Goal: Task Accomplishment & Management: Use online tool/utility

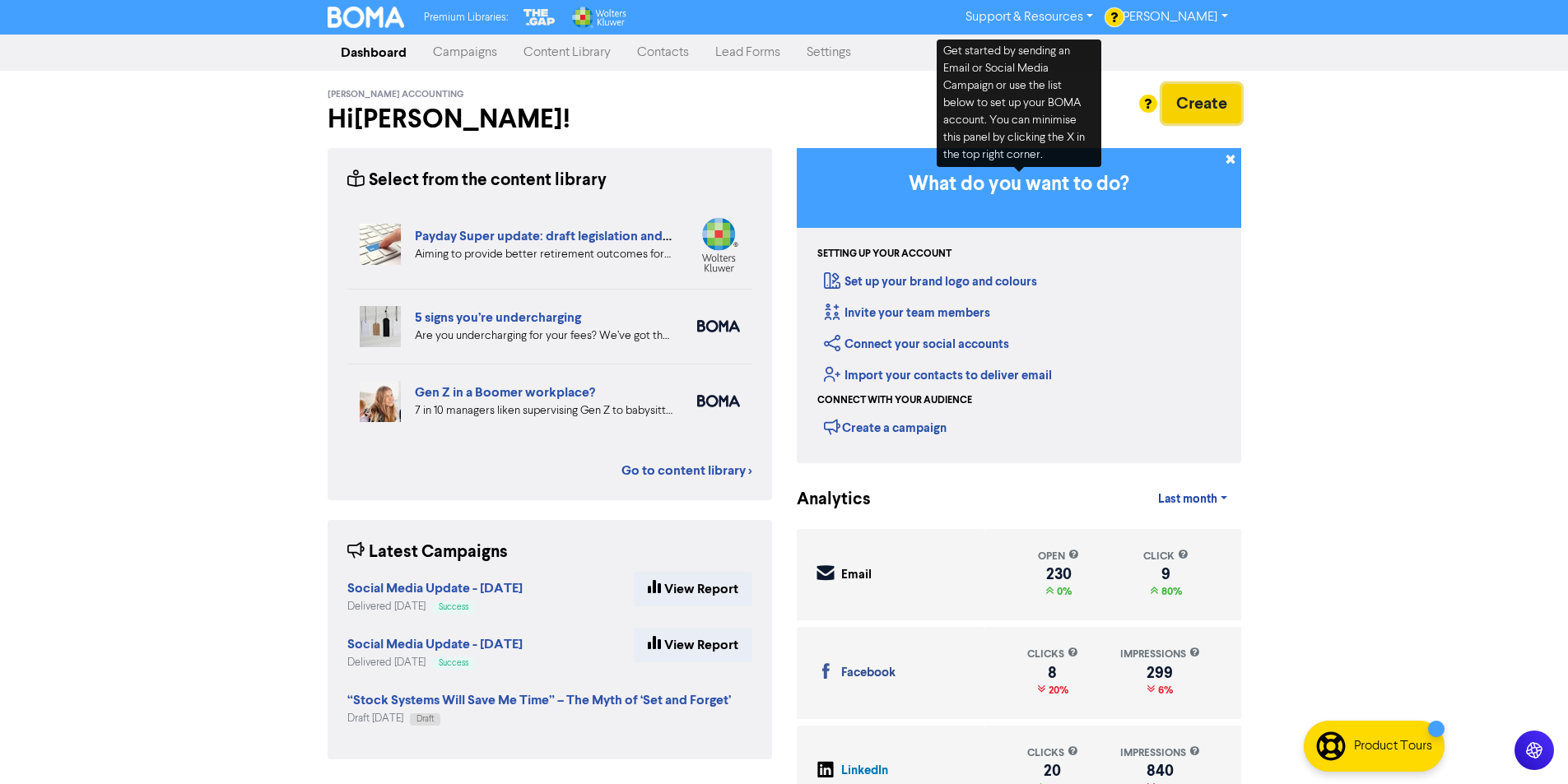
click at [1196, 106] on button "Create" at bounding box center [1202, 103] width 79 height 39
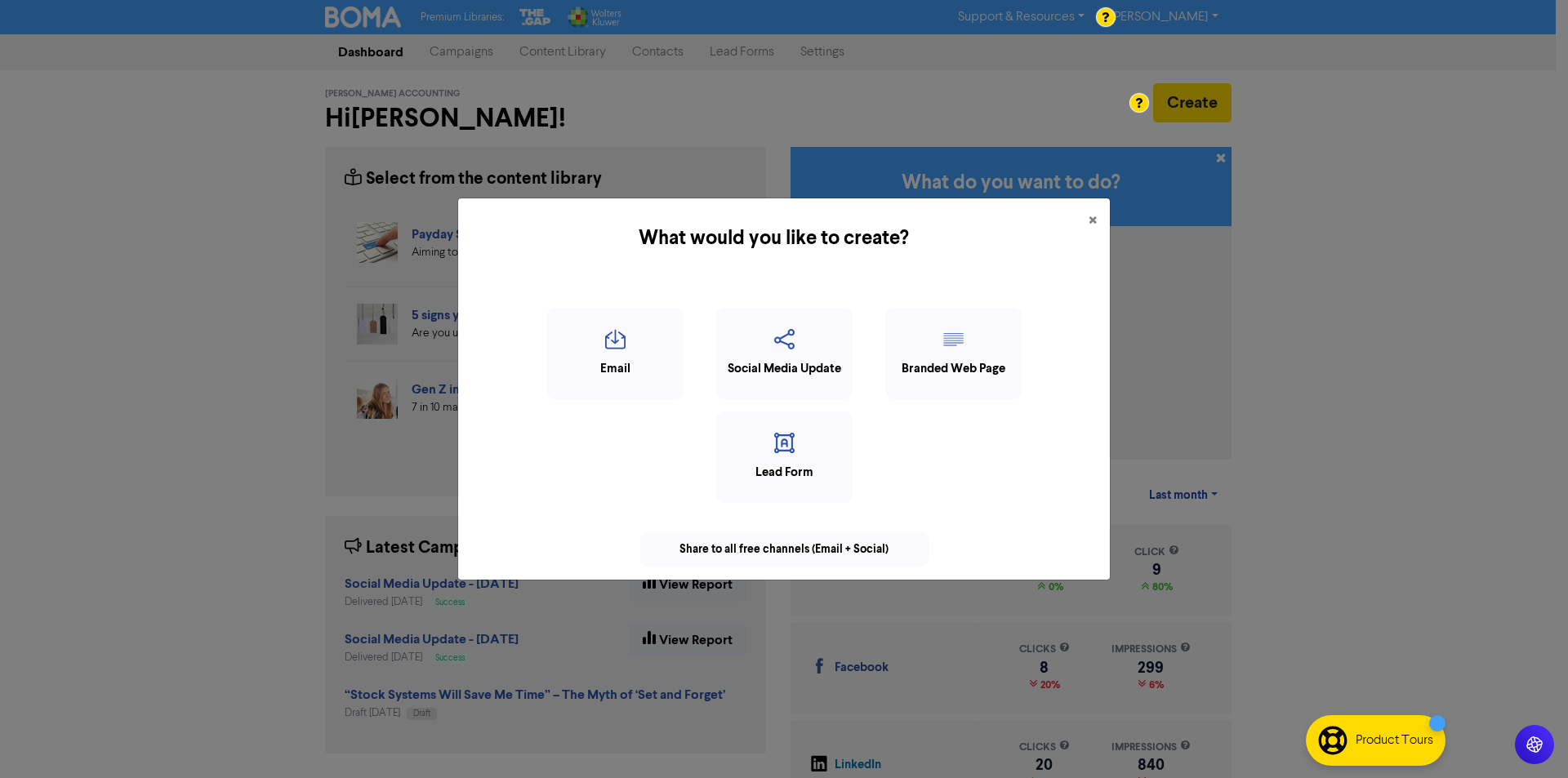
click at [860, 381] on div "Email Social Media Update Branded Web Page Lead Form" at bounding box center [784, 411] width 625 height 207
click at [825, 378] on div "Social Media Update" at bounding box center [784, 354] width 137 height 92
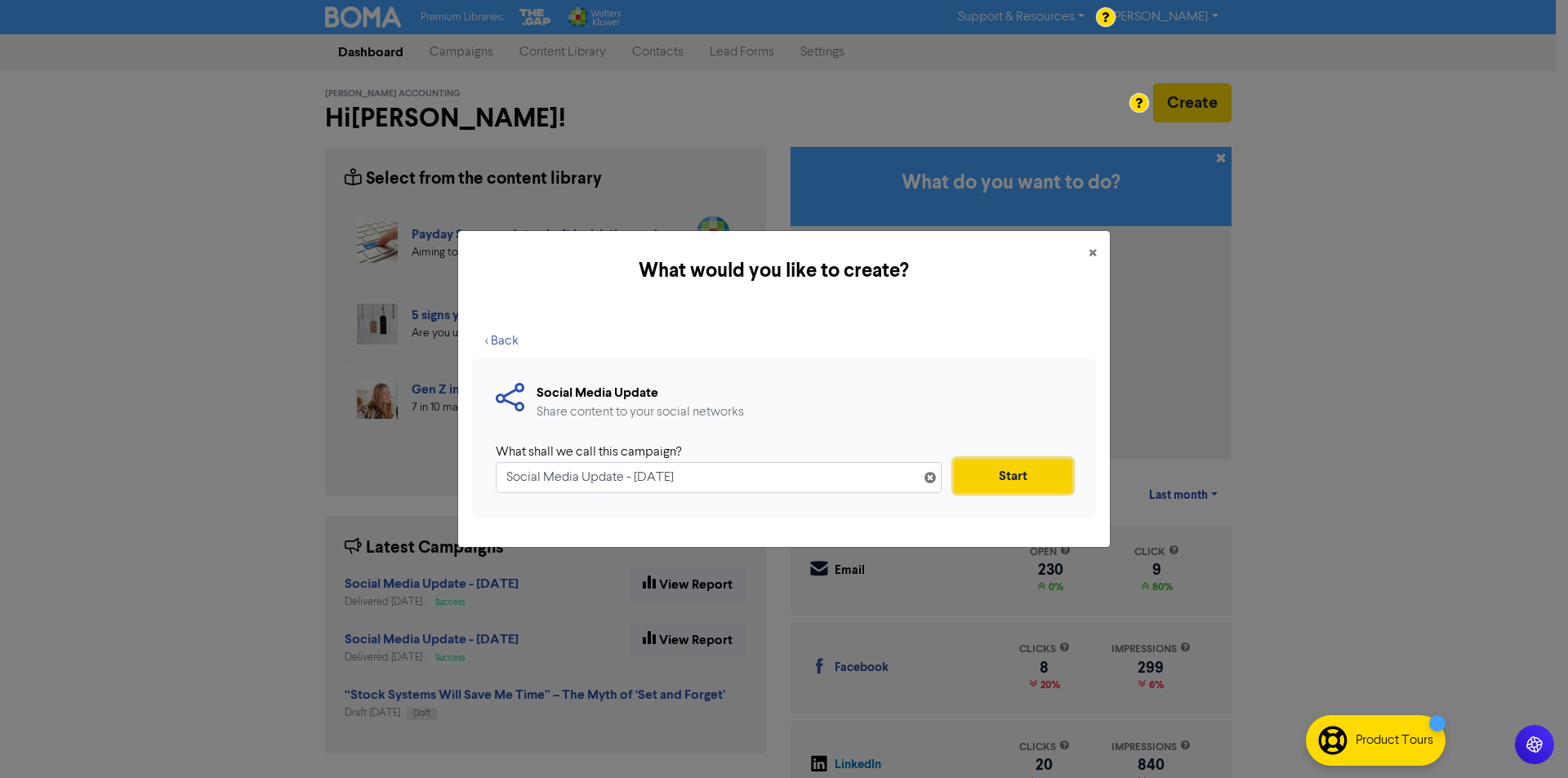
click at [1044, 470] on button "Start" at bounding box center [1013, 476] width 119 height 34
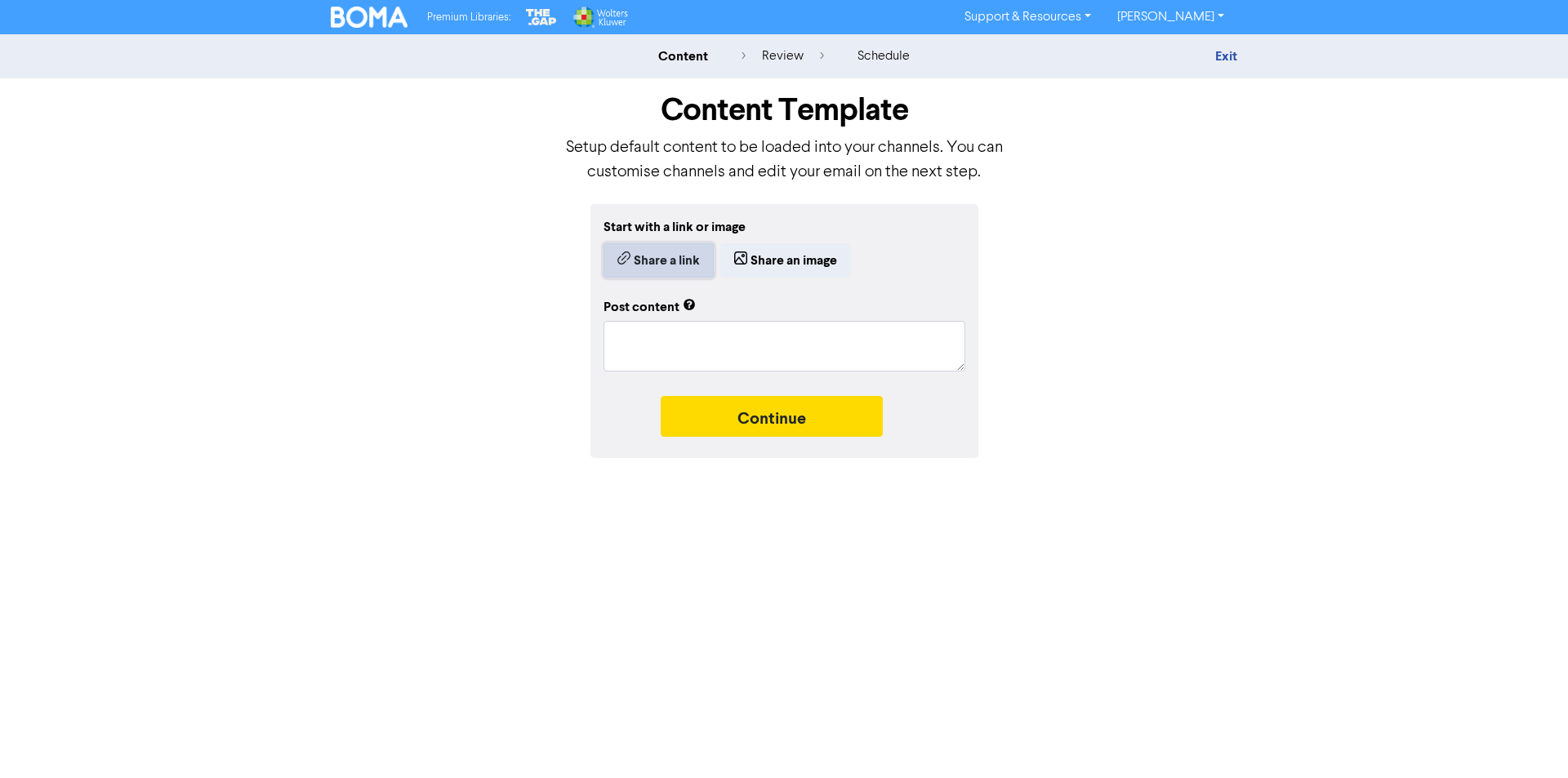
click at [620, 249] on button "Share a link" at bounding box center [658, 261] width 110 height 34
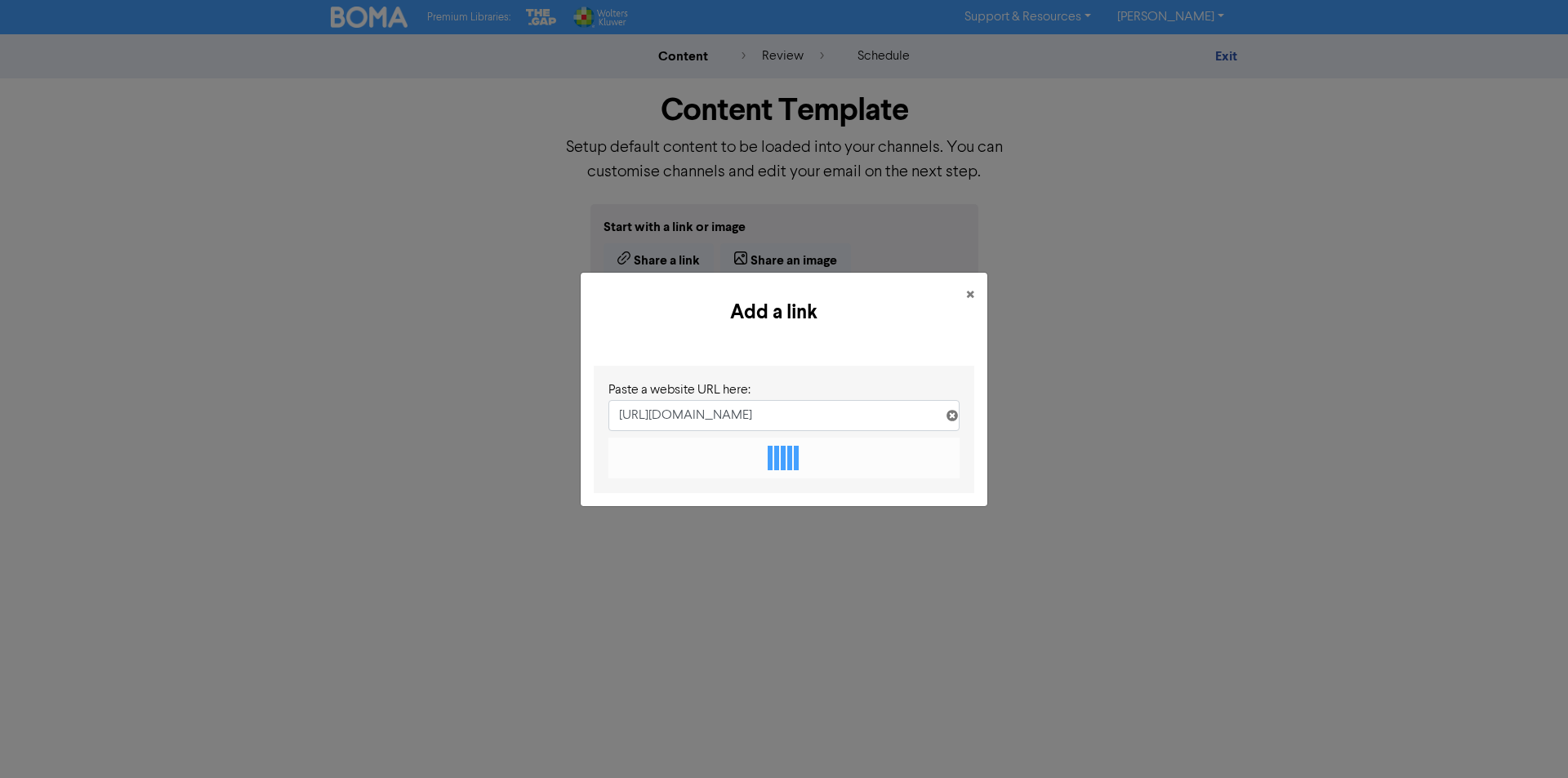
scroll to position [0, 195]
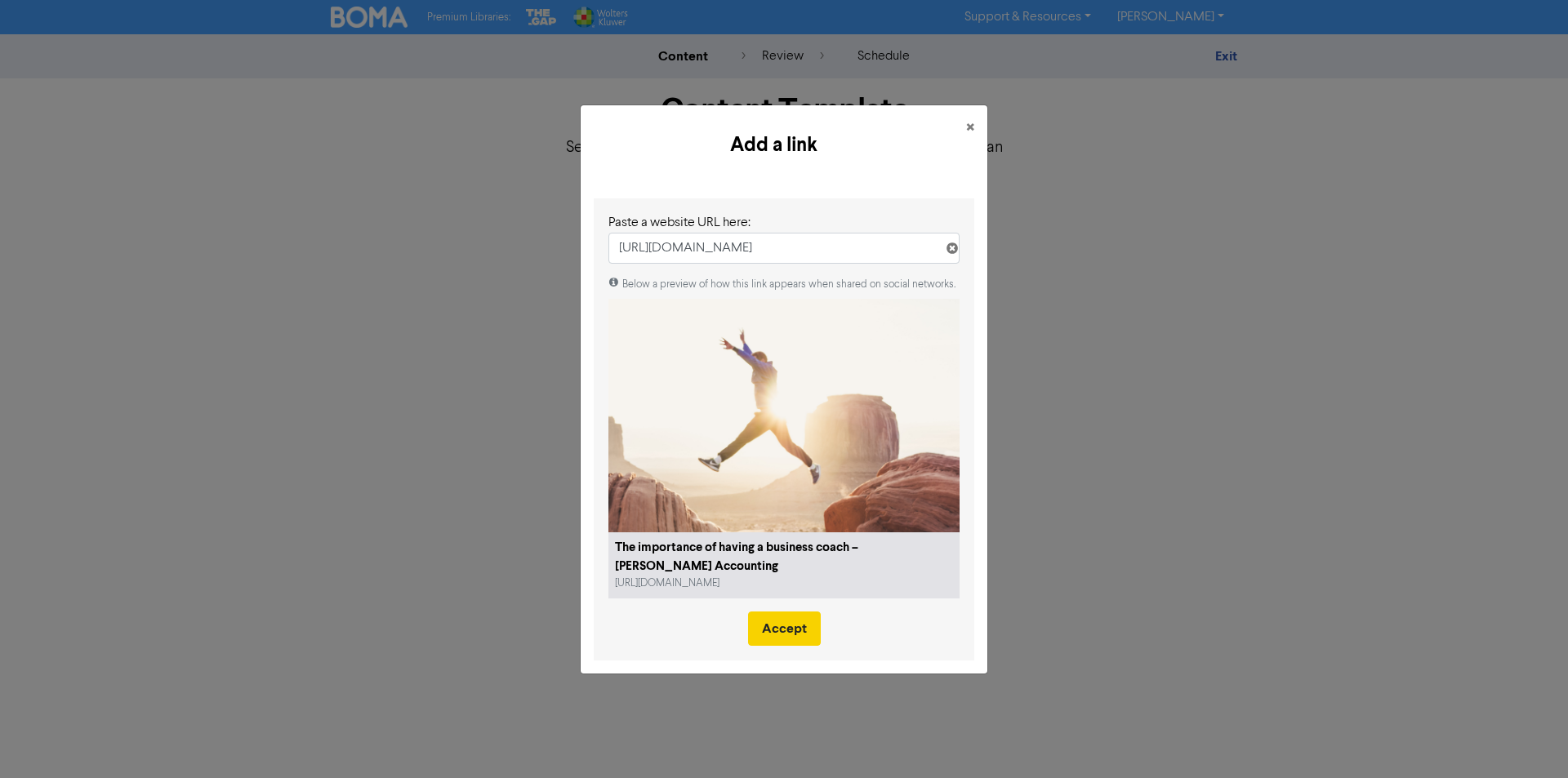
type input "[URL][DOMAIN_NAME]"
click at [788, 631] on button "Accept" at bounding box center [784, 629] width 73 height 34
type textarea "x"
type textarea "It can be lonely at the top when you’re running your own business. As the owner…"
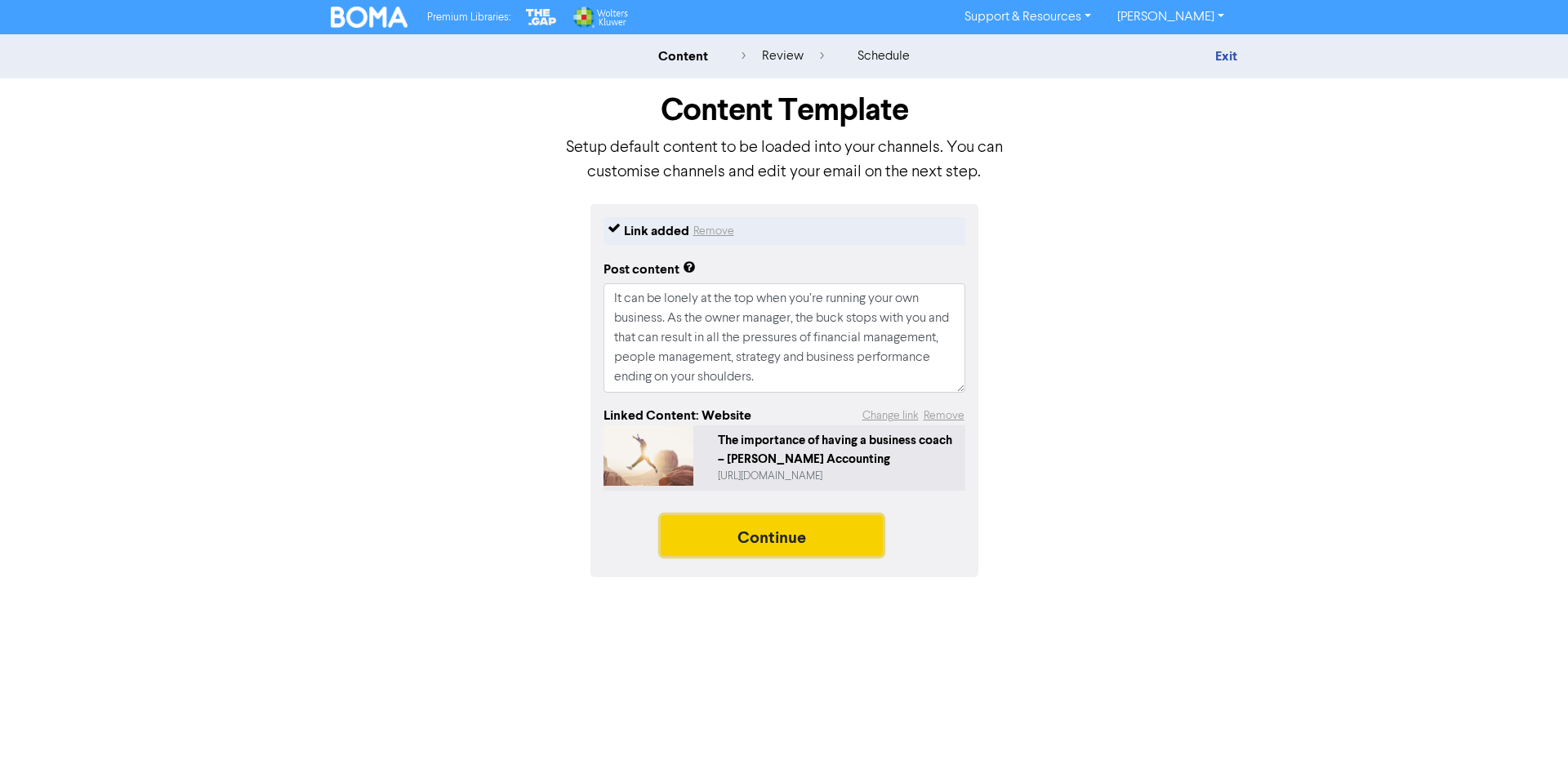
click at [801, 530] on button "Continue" at bounding box center [772, 535] width 222 height 41
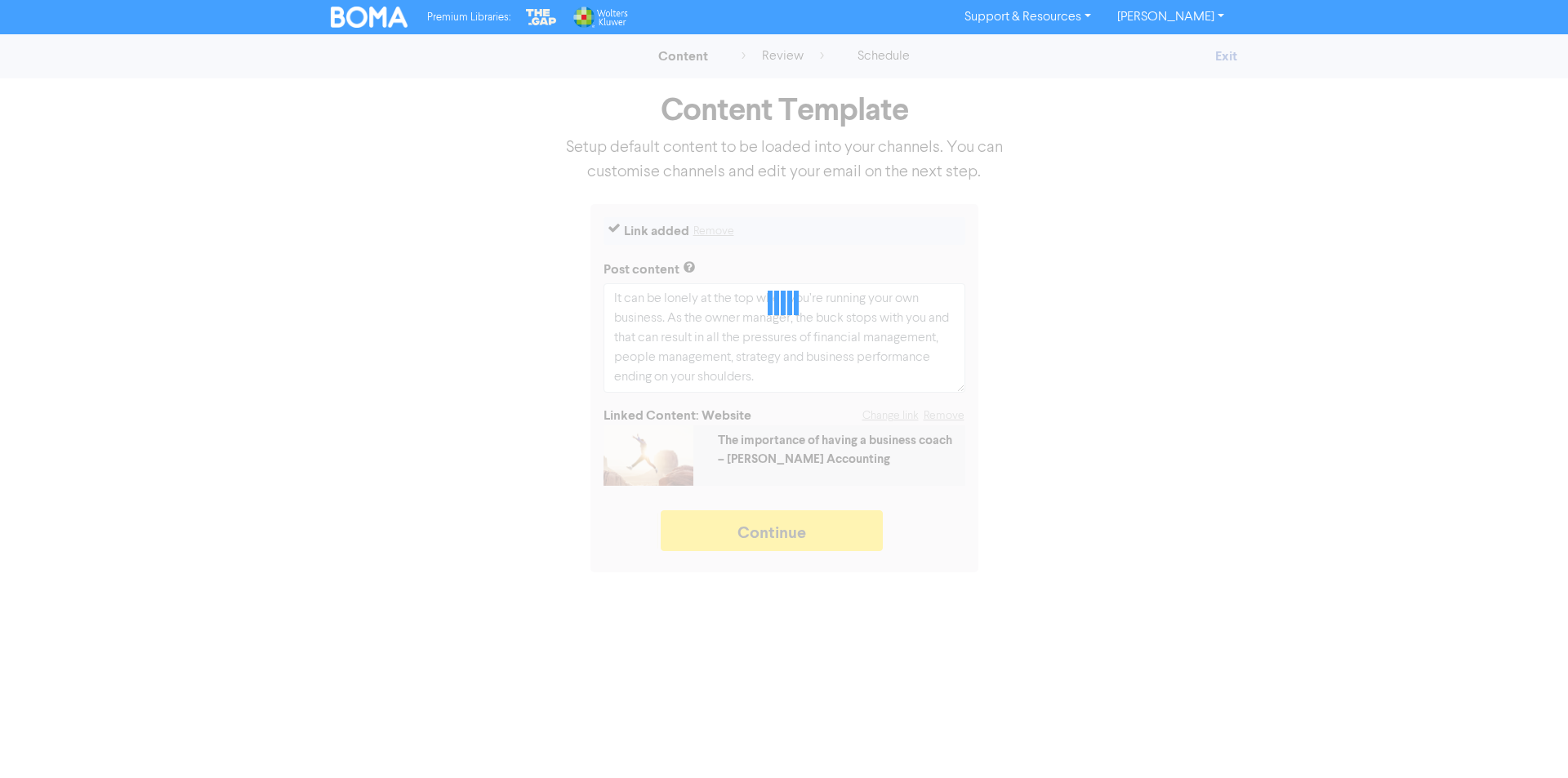
type textarea "x"
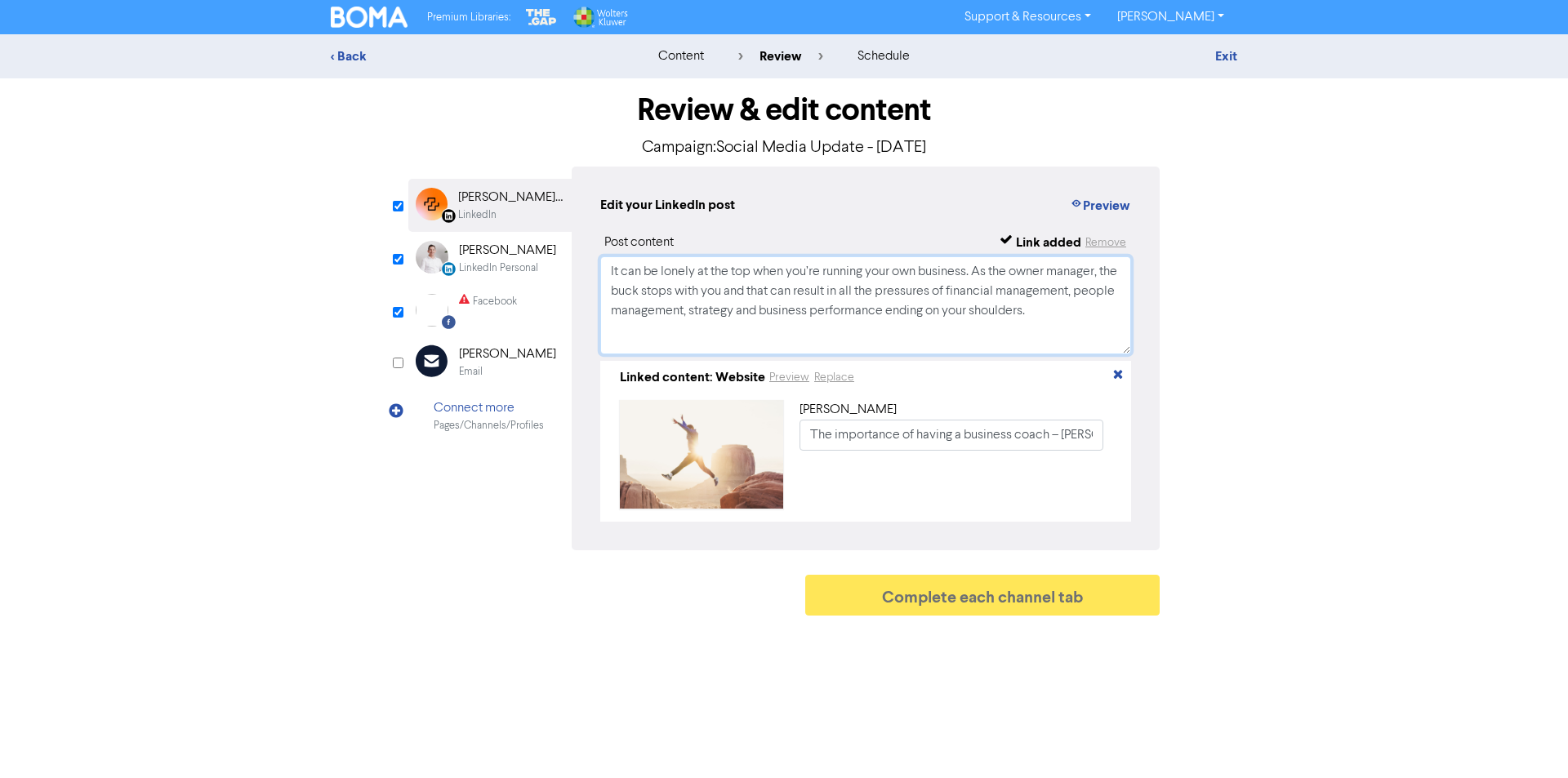
drag, startPoint x: 1116, startPoint y: 336, endPoint x: 569, endPoint y: 229, distance: 557.4
click at [569, 229] on div "LinkedIn Page Created with Sketch. [PERSON_NAME] Accounting LinkedIn LinkedIn P…" at bounding box center [784, 357] width 751 height 383
paste textarea "Running a business can be lonely. A coach gives you clarity, strategy, and a tr…"
click at [799, 270] on textarea "Running a business can be lonely. A coach gives you clarity, strategy, and a tr…" at bounding box center [865, 305] width 531 height 98
drag, startPoint x: 656, startPoint y: 294, endPoint x: 644, endPoint y: 294, distance: 12.0
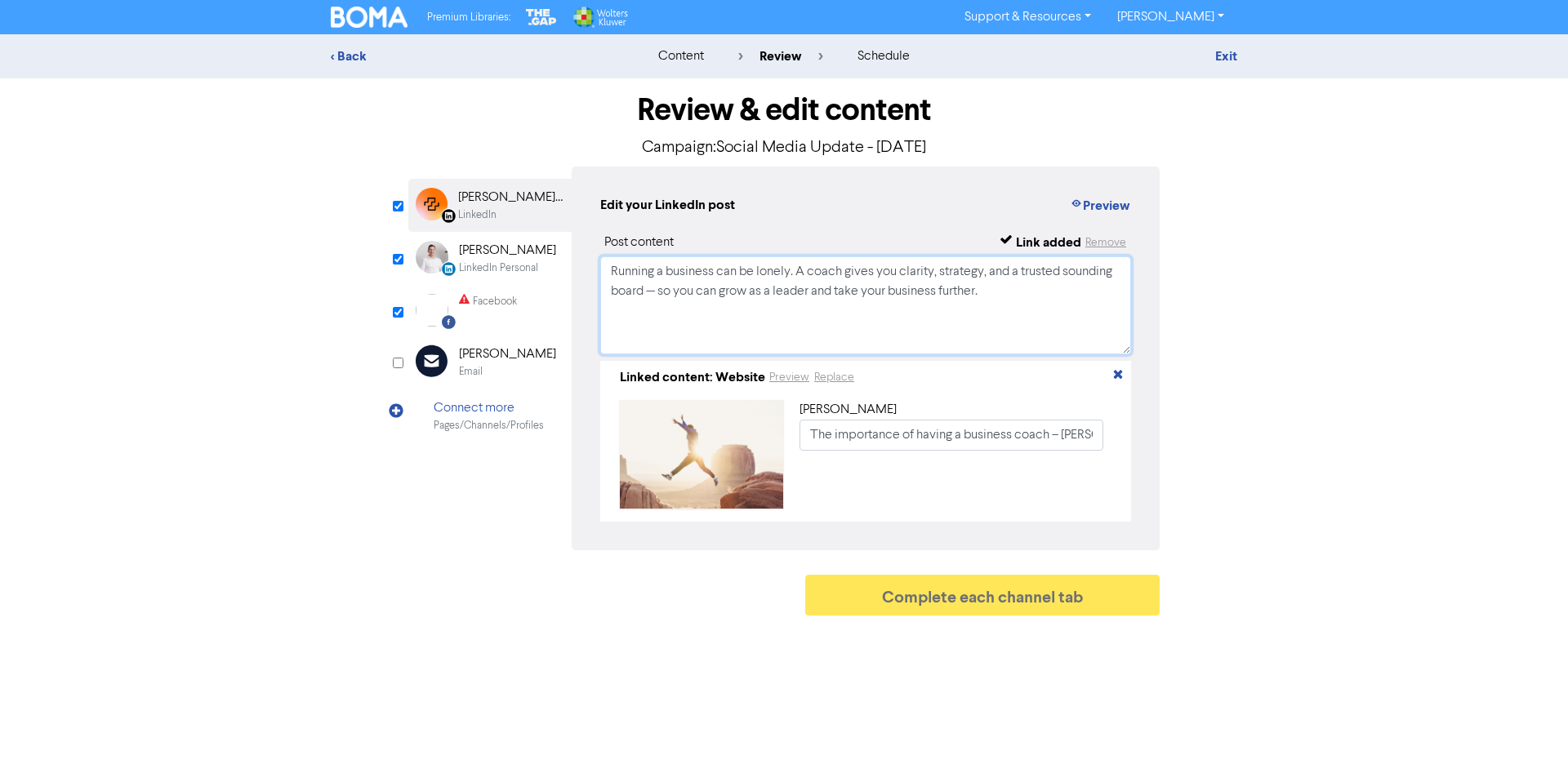
click at [644, 294] on textarea "Running a business can be lonely. A coach gives you clarity, strategy, and a tr…" at bounding box center [865, 305] width 531 height 98
type textarea "Running a business can be lonely. A coach gives you clarity, strategy, and a tr…"
click at [458, 253] on div "LinkedIn Personal Created with Sketch. [PERSON_NAME] LinkedIn Personal" at bounding box center [490, 259] width 163 height 54
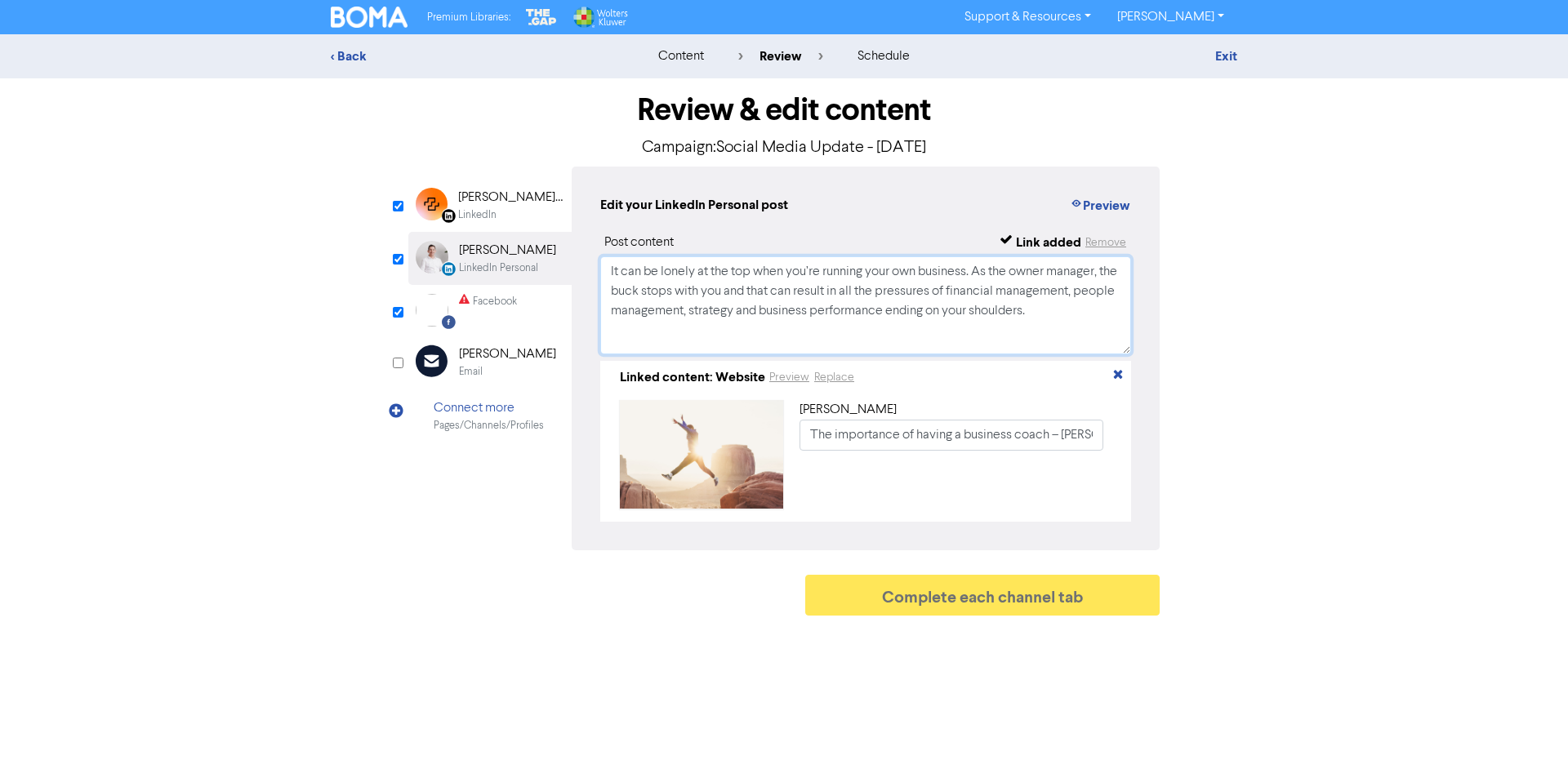
drag, startPoint x: 1080, startPoint y: 332, endPoint x: 466, endPoint y: 221, distance: 624.0
click at [466, 221] on div "LinkedIn Page Created with Sketch. [PERSON_NAME] Accounting LinkedIn LinkedIn P…" at bounding box center [784, 357] width 751 height 383
paste textarea "Every great business needs a great leader. A business coach helps you step back…"
type textarea "Every great business needs a great leader. A business coach helps you step back…"
click at [468, 314] on div "Facebook" at bounding box center [488, 311] width 58 height 32
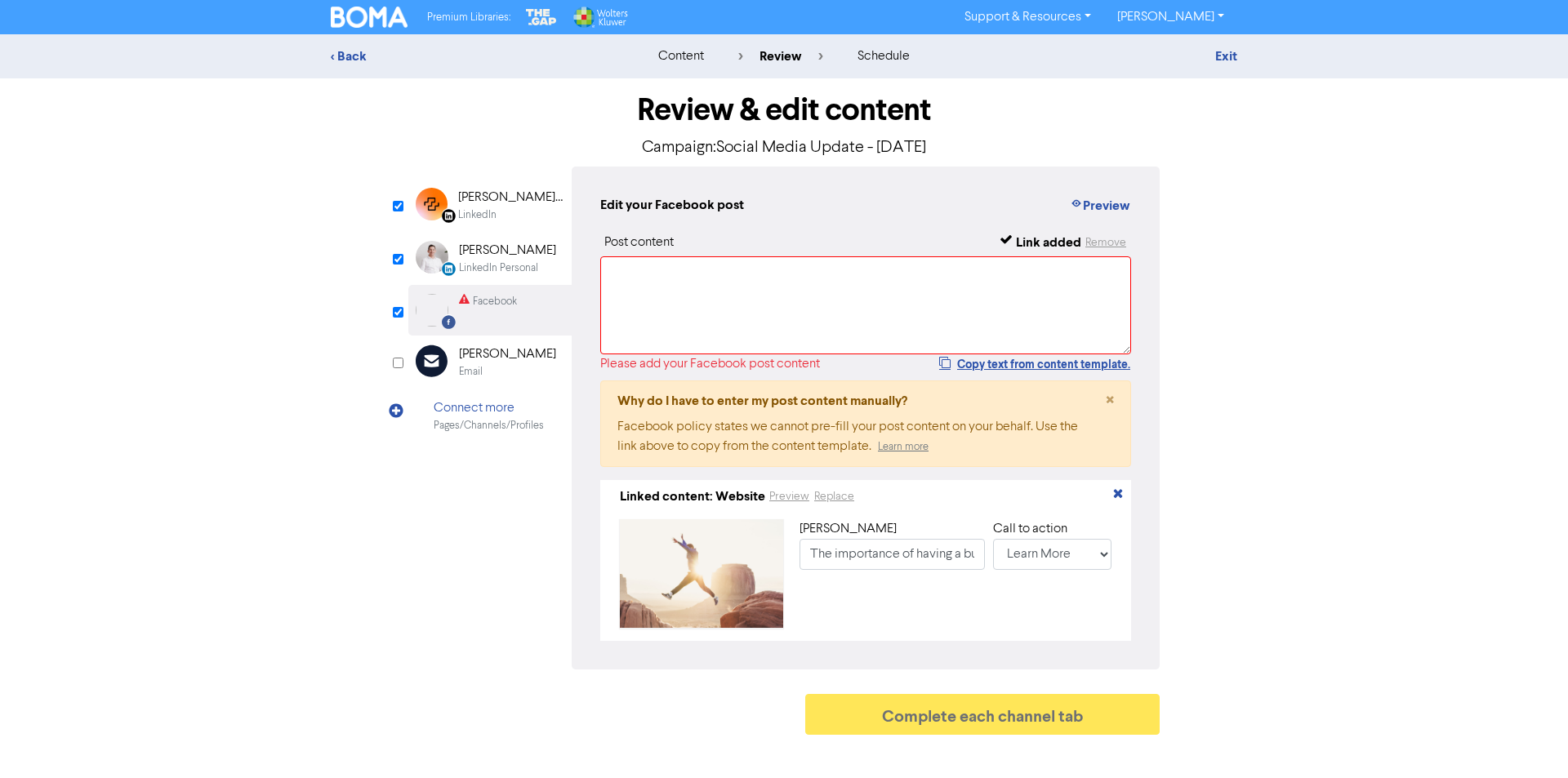
drag, startPoint x: 1001, startPoint y: 373, endPoint x: 983, endPoint y: 350, distance: 29.2
click at [996, 364] on button "Copy text from content template." at bounding box center [1034, 364] width 193 height 20
click at [946, 322] on textarea at bounding box center [865, 305] width 531 height 98
paste textarea "It can be lonely at the top when you’re running your own business. As the owner…"
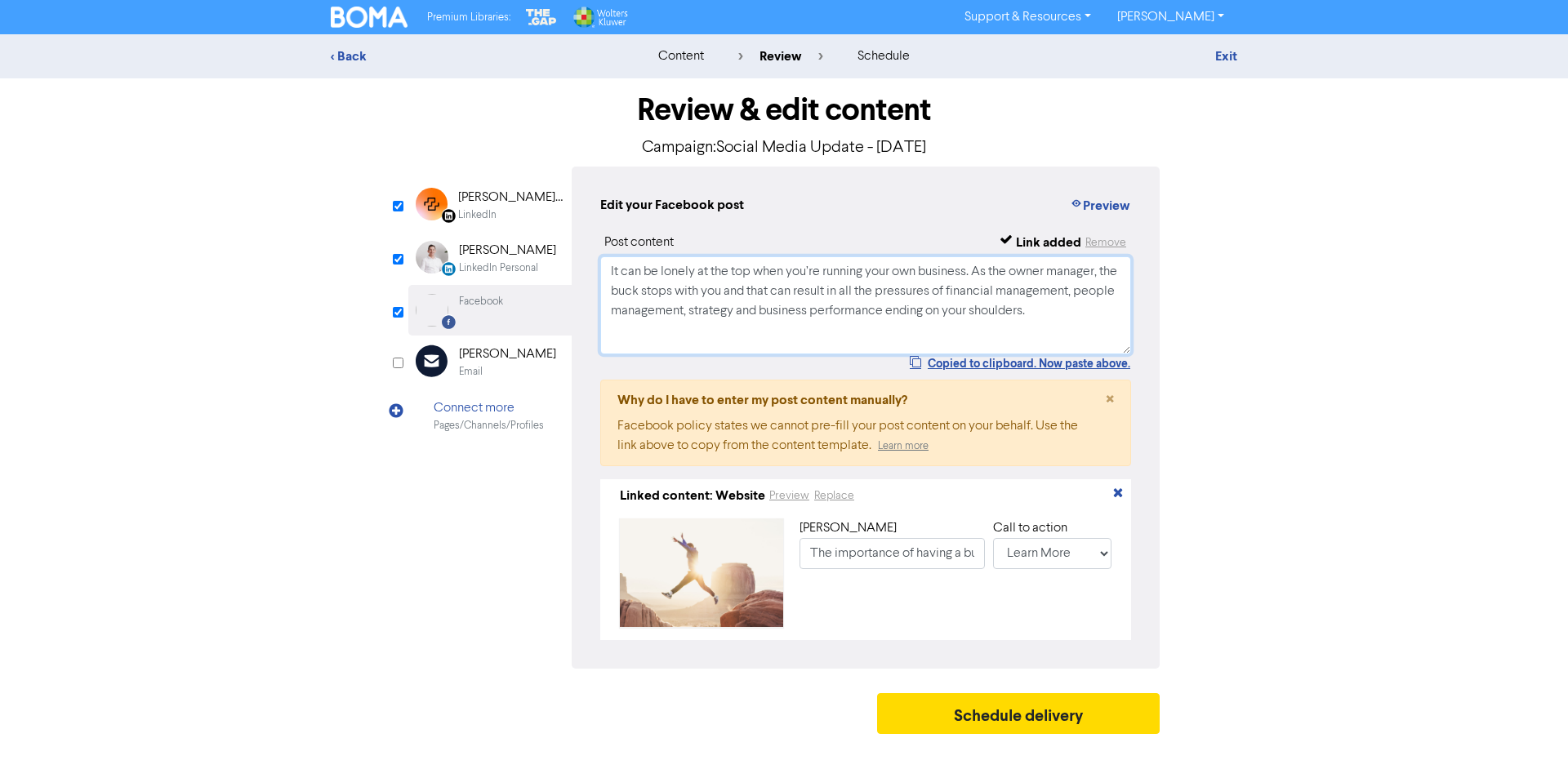
click at [972, 277] on textarea "It can be lonely at the top when you’re running your own business. As the owner…" at bounding box center [865, 305] width 531 height 98
click at [979, 277] on textarea "It can be lonely at the top when you’re running your own business. As the owner…" at bounding box center [865, 305] width 531 height 98
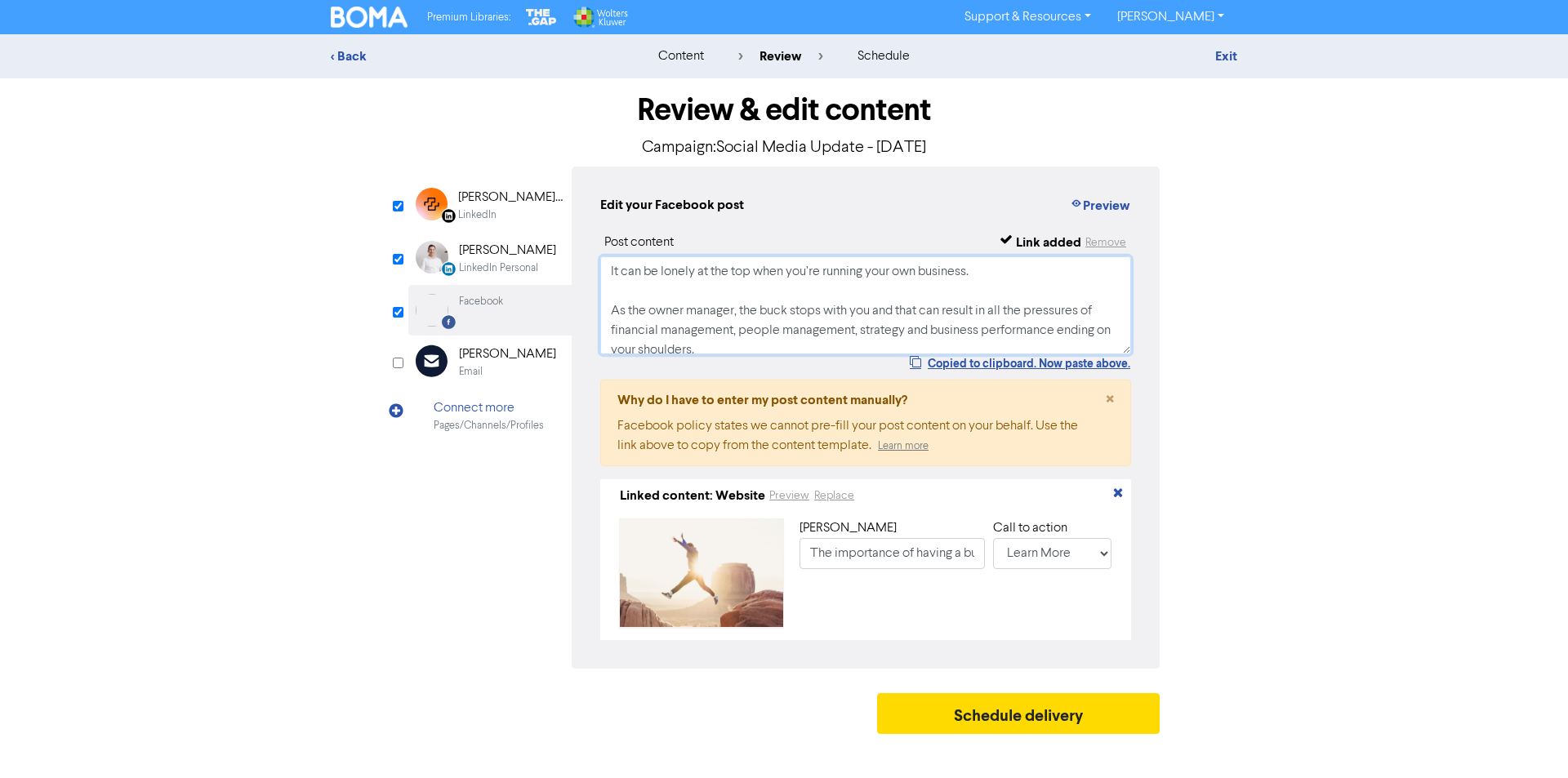
click at [703, 316] on textarea "It can be lonely at the top when you’re running your own business. As the owner…" at bounding box center [865, 305] width 531 height 98
type textarea "It can be lonely at the top when you’re running your own business. As the owner…"
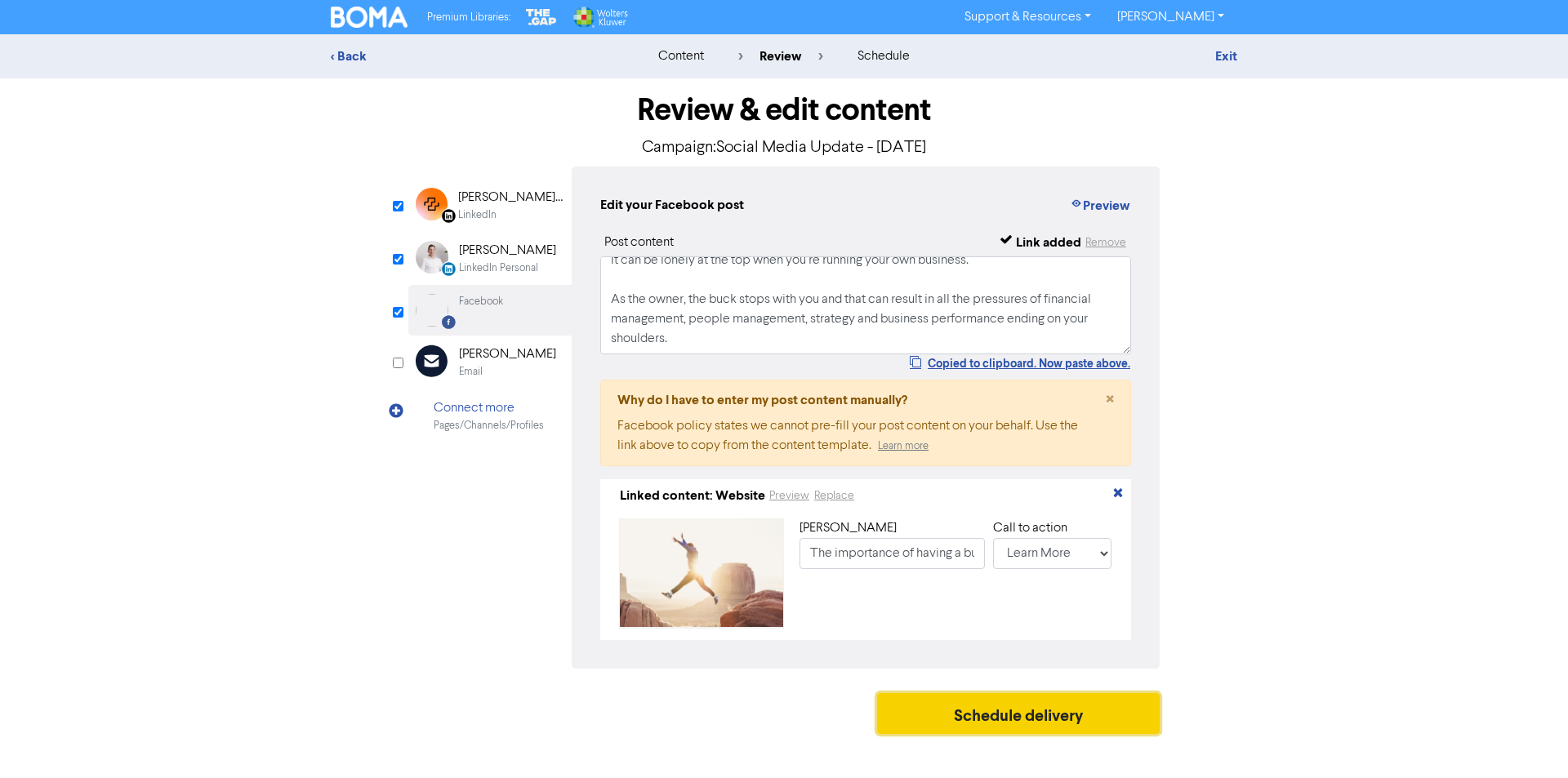
click at [1026, 719] on button "Schedule delivery" at bounding box center [1018, 713] width 283 height 41
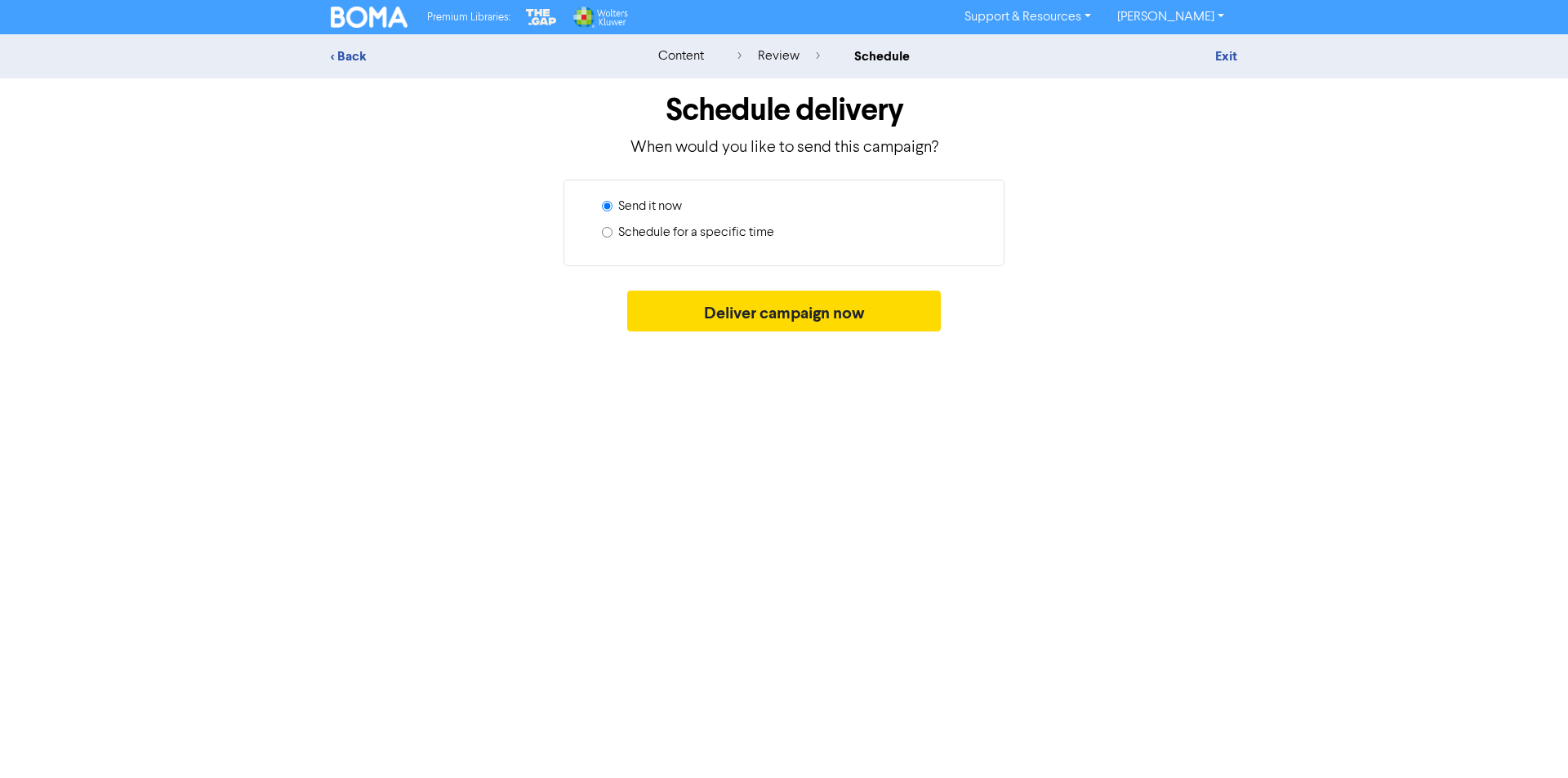
click at [703, 238] on label "Schedule for a specific time" at bounding box center [696, 232] width 156 height 20
click at [613, 238] on input "Schedule for a specific time" at bounding box center [607, 231] width 11 height 11
radio input "true"
radio input "false"
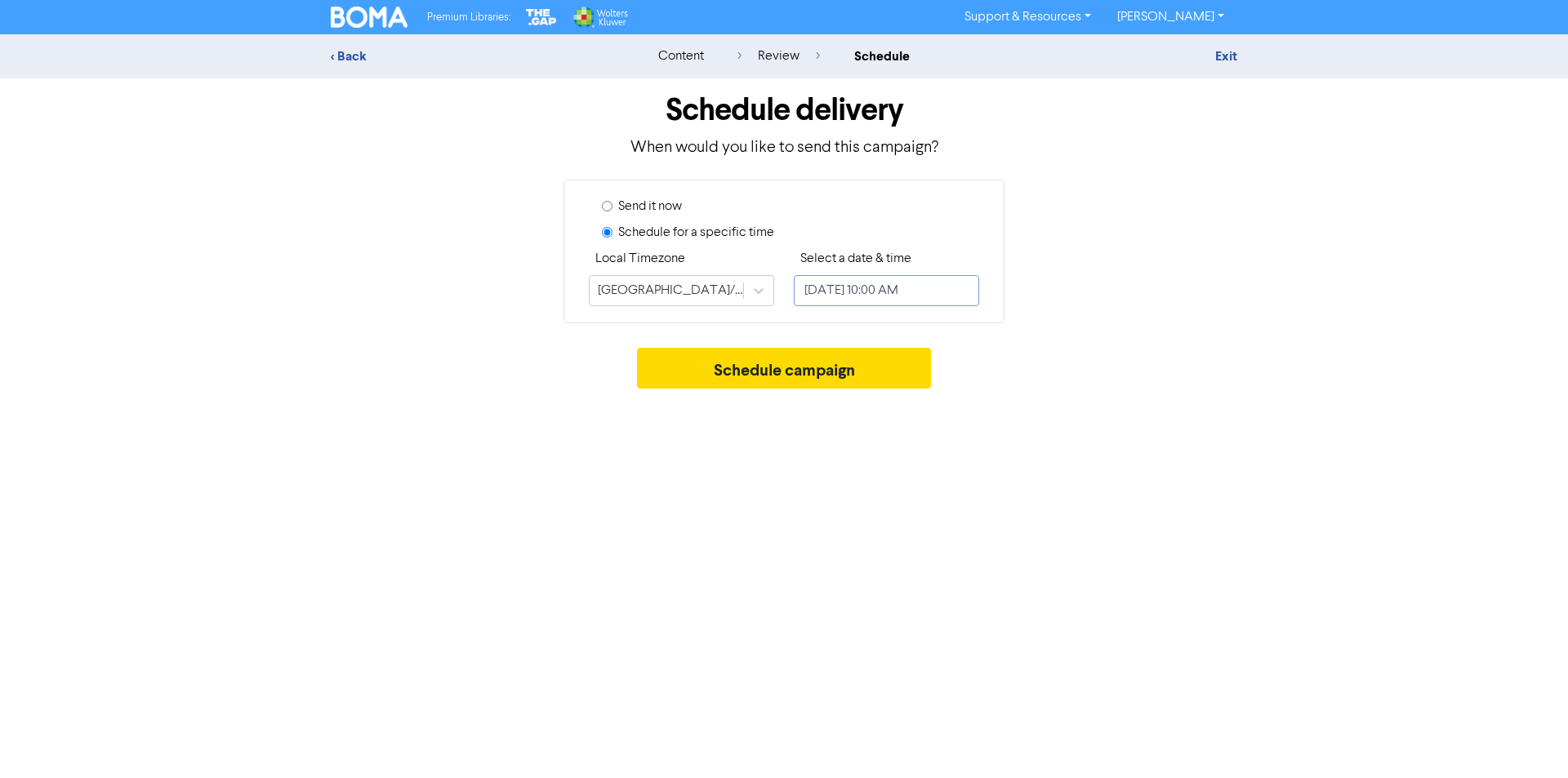
select select "7"
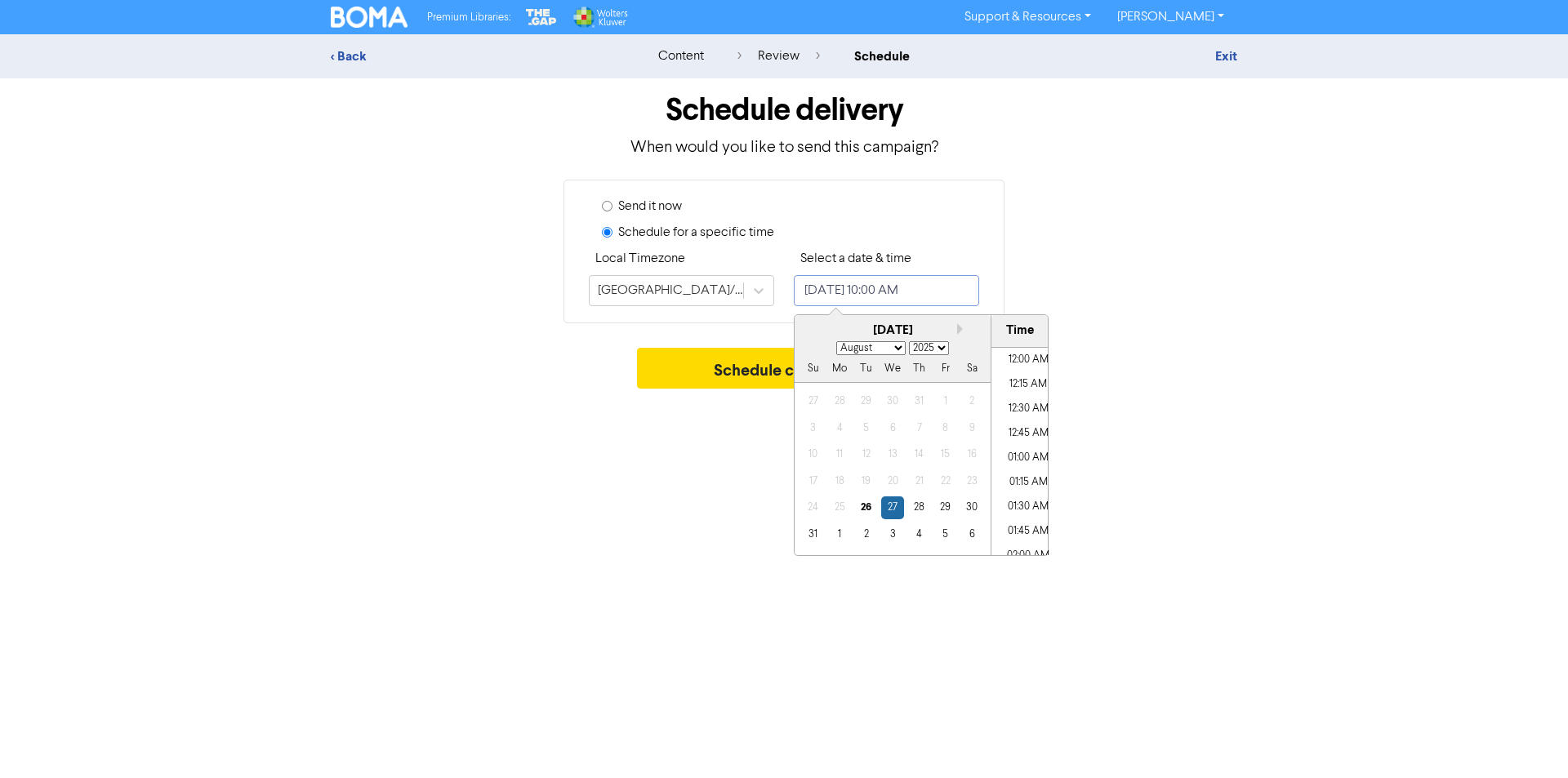
click at [870, 294] on input "[DATE] 10:00 AM" at bounding box center [886, 291] width 185 height 31
click at [862, 507] on div "26" at bounding box center [865, 507] width 22 height 22
click at [1024, 546] on li "11:00 AM" at bounding box center [1028, 550] width 74 height 25
type input "[DATE] 11:00 AM"
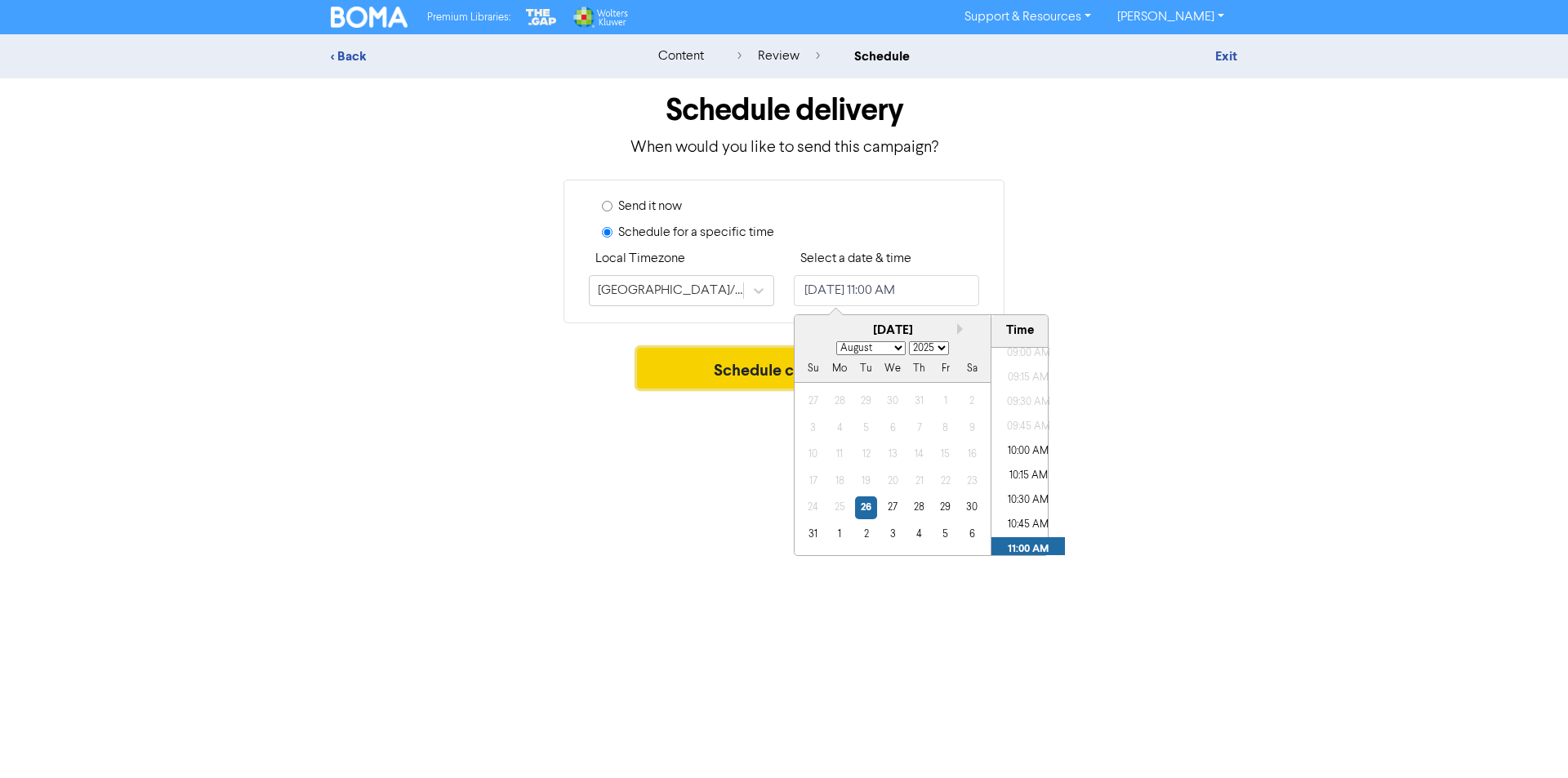
click at [739, 367] on button "Schedule campaign" at bounding box center [784, 368] width 294 height 41
